Goal: Task Accomplishment & Management: Complete application form

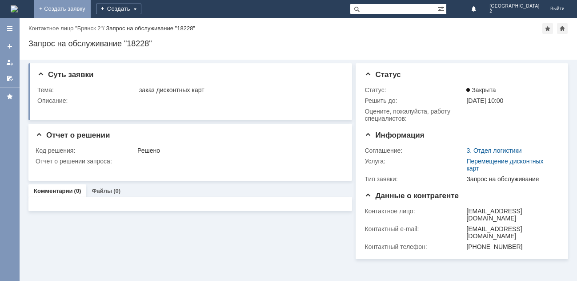
click at [91, 10] on link "+ Создать заявку" at bounding box center [62, 9] width 57 height 18
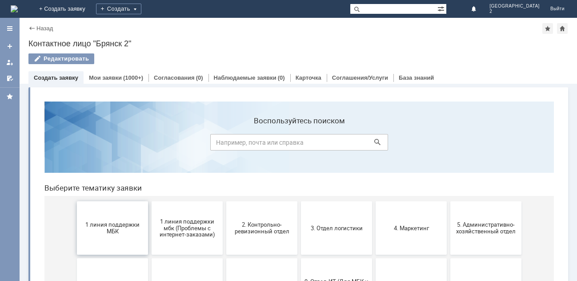
click at [111, 231] on span "1 линия поддержки МБК" at bounding box center [113, 227] width 66 height 13
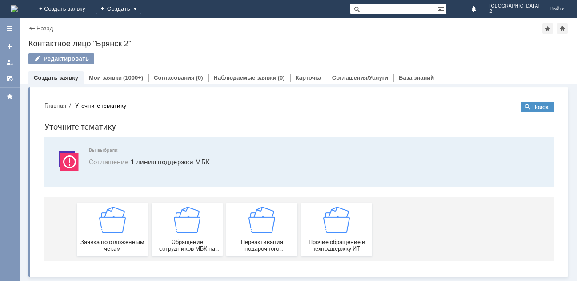
click at [111, 231] on img at bounding box center [112, 219] width 27 height 27
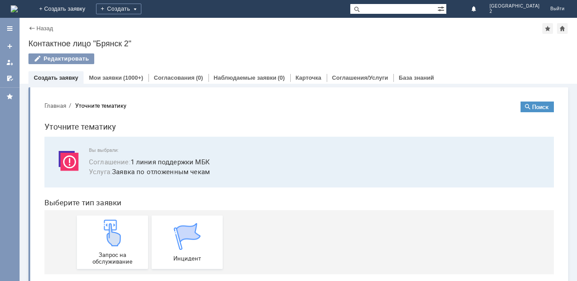
click at [111, 231] on img at bounding box center [112, 232] width 27 height 27
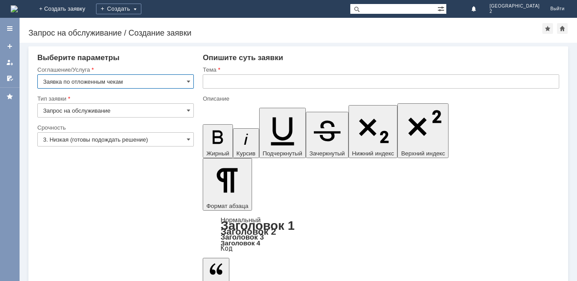
click at [225, 83] on input "text" at bounding box center [381, 81] width 357 height 14
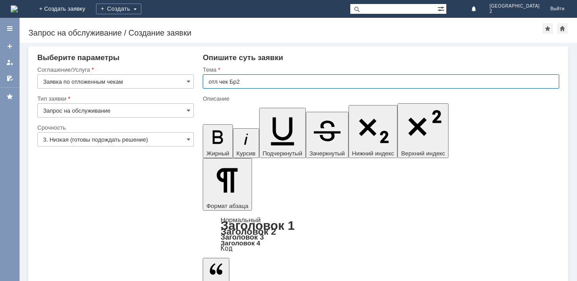
type input "отл чек Бр2"
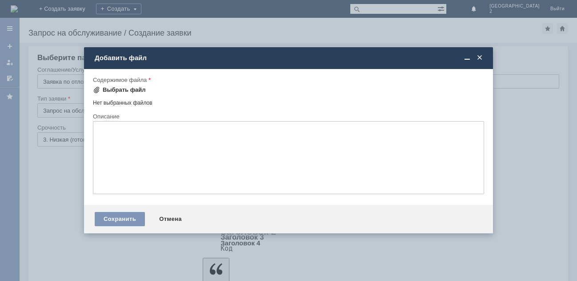
click at [127, 89] on div "Выбрать файл" at bounding box center [124, 89] width 43 height 7
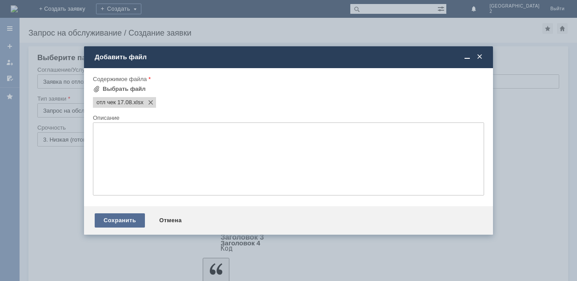
click at [124, 216] on div "Сохранить" at bounding box center [120, 220] width 50 height 14
